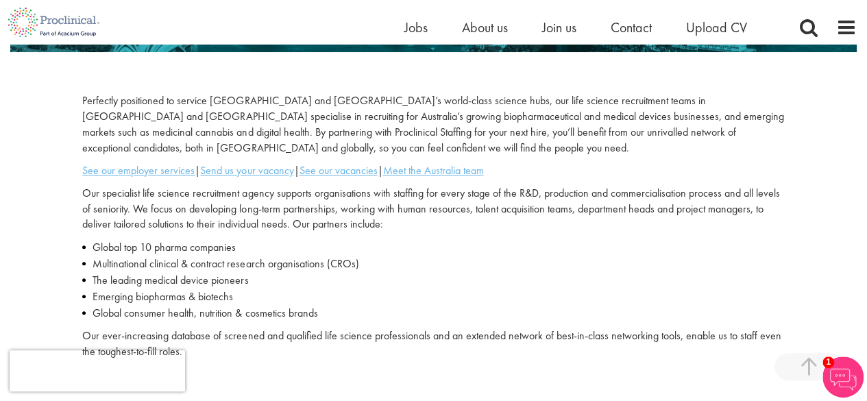
scroll to position [356, 0]
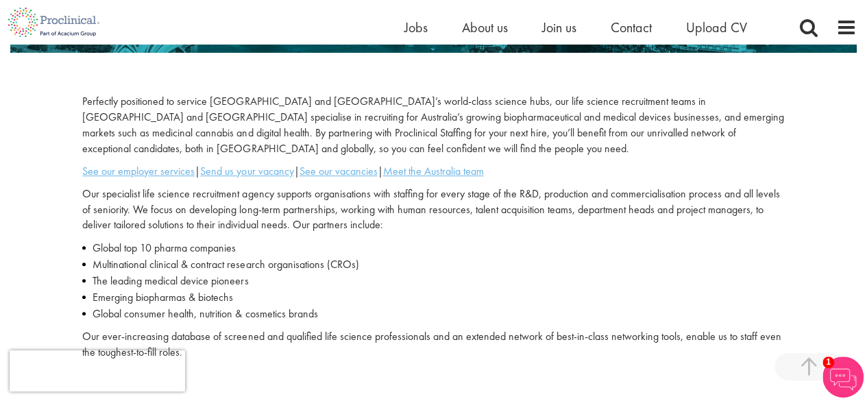
click at [344, 164] on p "See our employer services | Send us your vacancy | See our vacancies | Meet the…" at bounding box center [433, 172] width 702 height 16
click at [348, 169] on u "See our vacancies" at bounding box center [338, 171] width 78 height 14
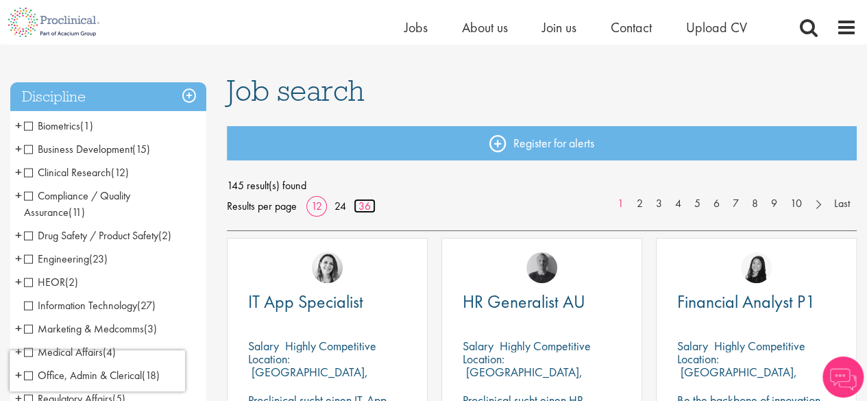
click at [363, 208] on link "36" at bounding box center [365, 206] width 22 height 14
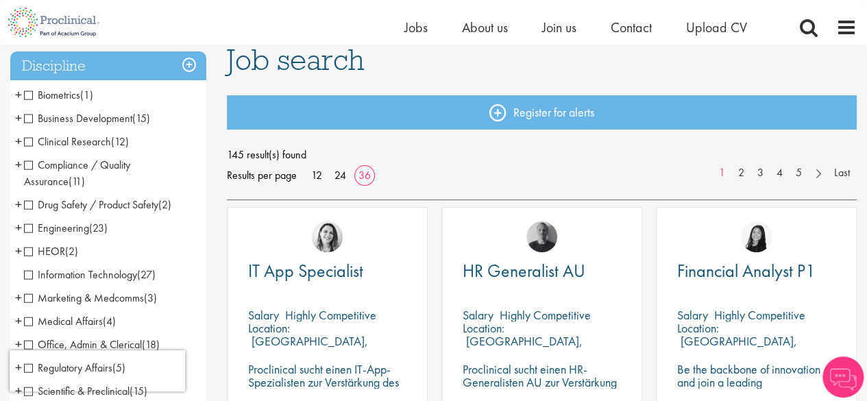
scroll to position [103, 0]
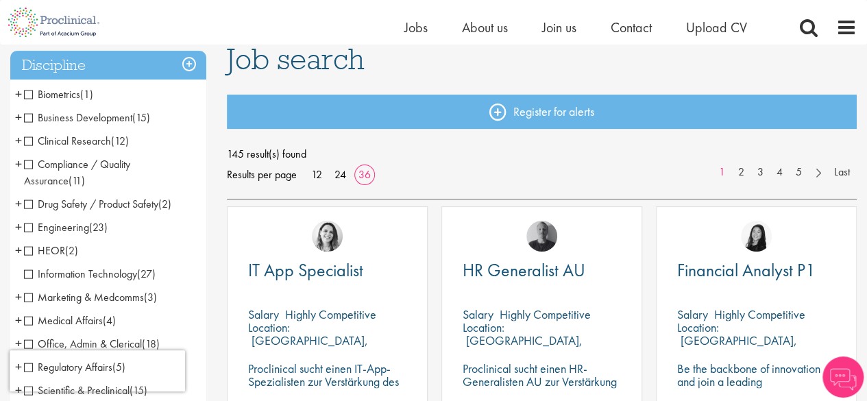
click at [29, 137] on span "Clinical Research" at bounding box center [67, 141] width 87 height 14
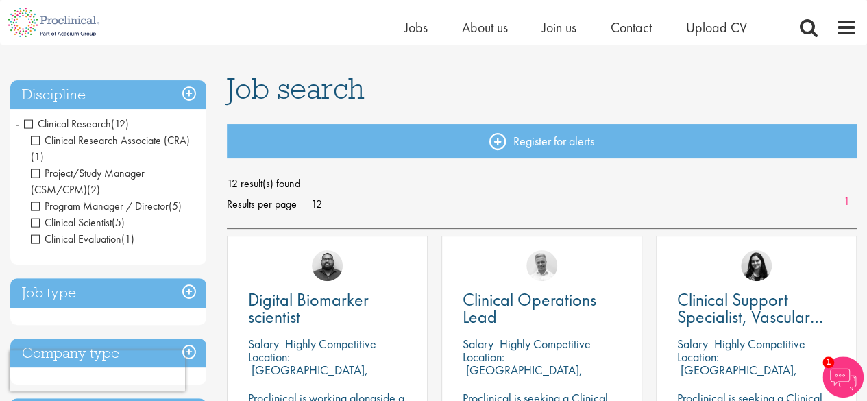
scroll to position [72, 0]
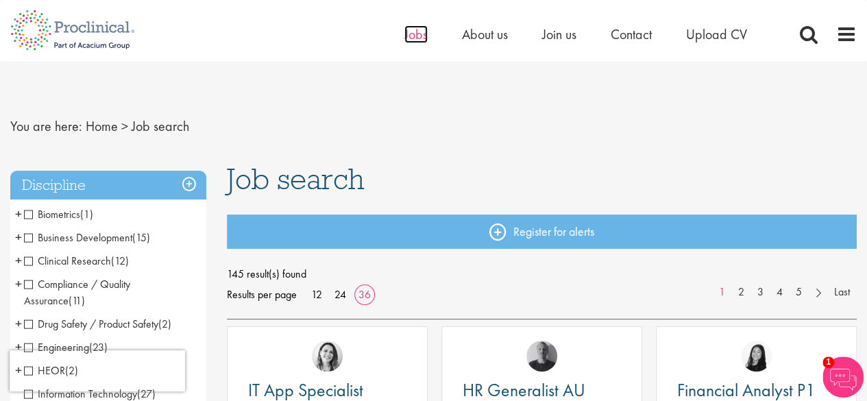
click at [411, 35] on span "Jobs" at bounding box center [416, 34] width 23 height 18
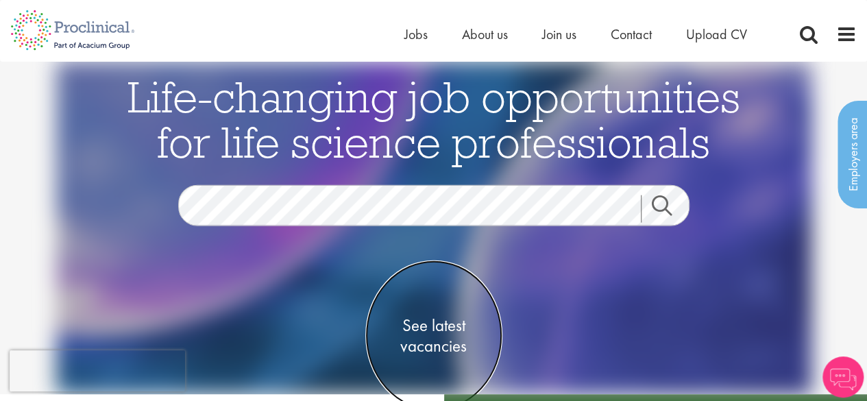
click at [442, 330] on span "See latest vacancies" at bounding box center [434, 335] width 137 height 41
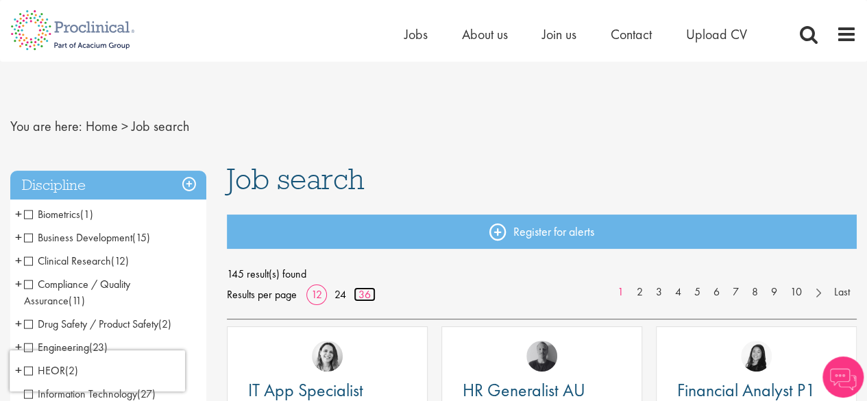
click at [366, 293] on link "36" at bounding box center [365, 294] width 22 height 14
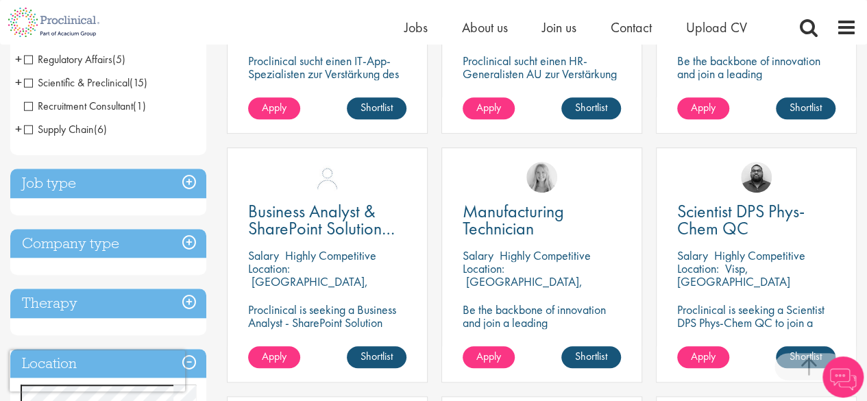
scroll to position [441, 0]
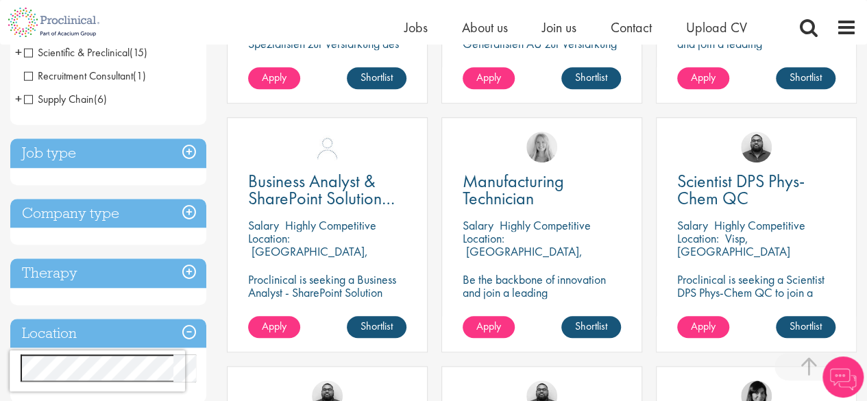
click at [45, 327] on h3 "Location" at bounding box center [108, 333] width 196 height 29
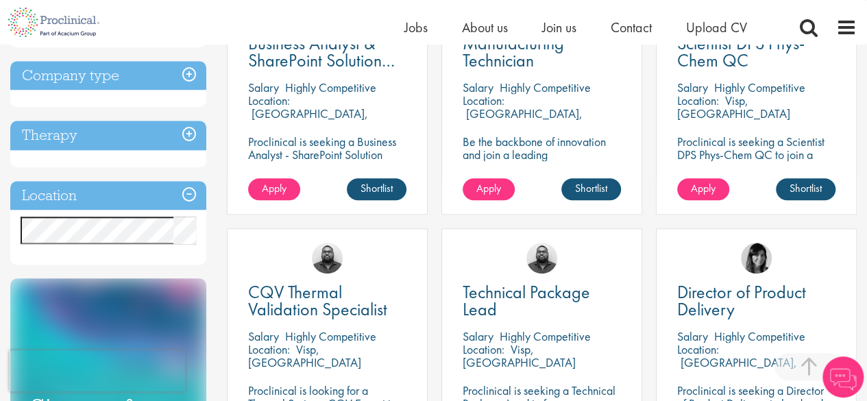
scroll to position [595, 0]
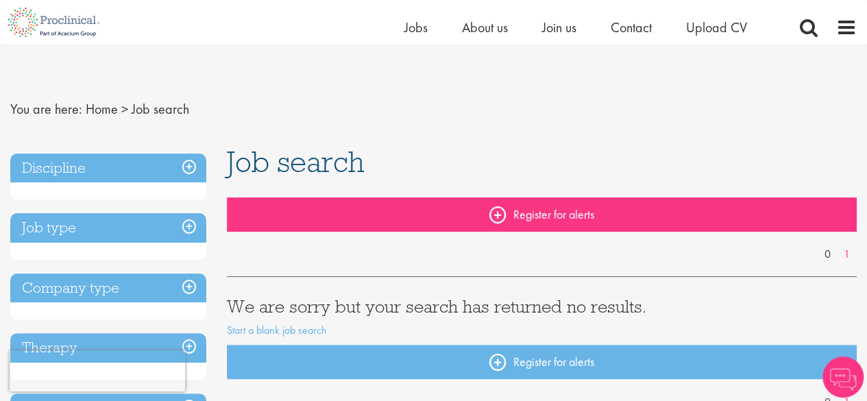
scroll to position [122, 0]
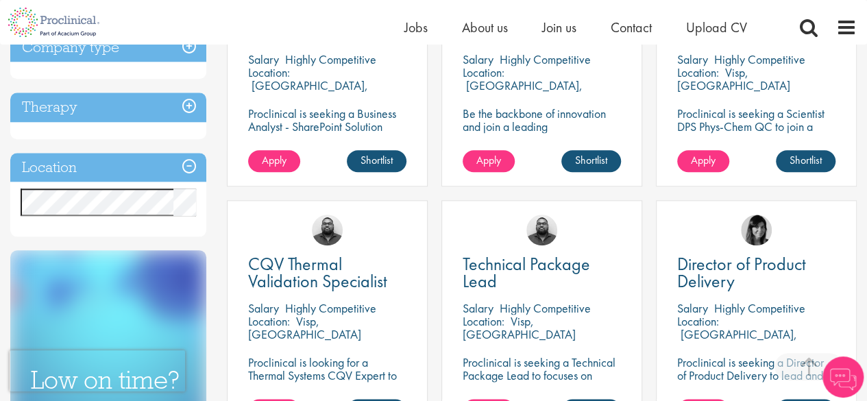
scroll to position [636, 0]
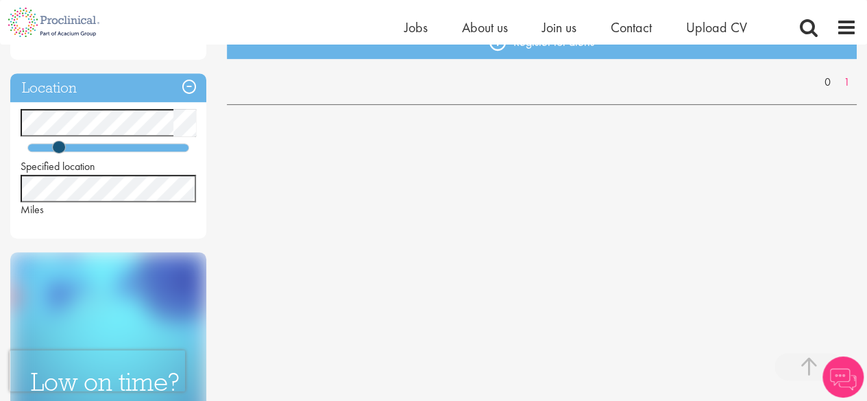
scroll to position [321, 0]
